Goal: Task Accomplishment & Management: Use online tool/utility

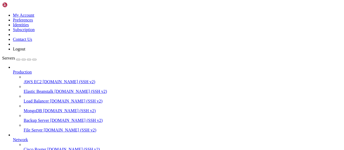
scroll to position [109, 0]
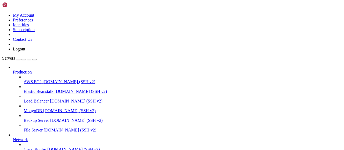
type input "/root/autopostexe"
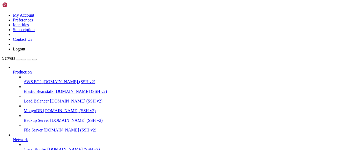
scroll to position [0, 0]
type textarea "[DOMAIN_NAME](host='[TECHNICAL_ID]', port=80)"
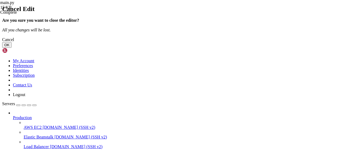
click at [12, 48] on button "OK" at bounding box center [6, 45] width 9 height 6
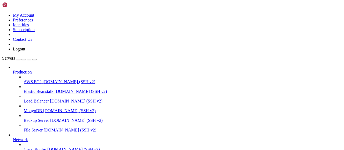
type input "/root/bybsa"
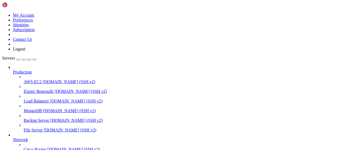
scroll to position [12, 0]
type textarea "[DOMAIN_NAME](host='[TECHNICAL_ID]', port=80)"
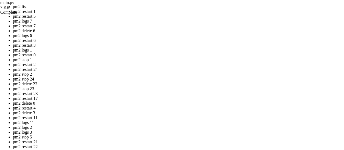
drag, startPoint x: 151, startPoint y: 84, endPoint x: 152, endPoint y: 81, distance: 3.3
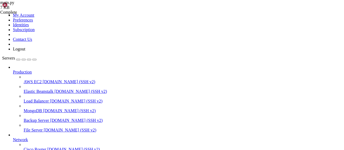
scroll to position [238, 0]
